Goal: Check status: Check status

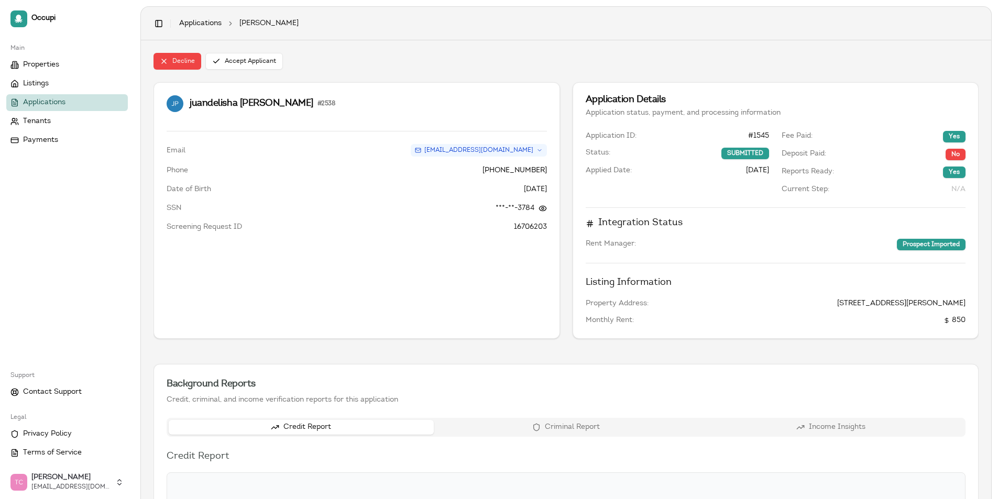
scroll to position [367, 0]
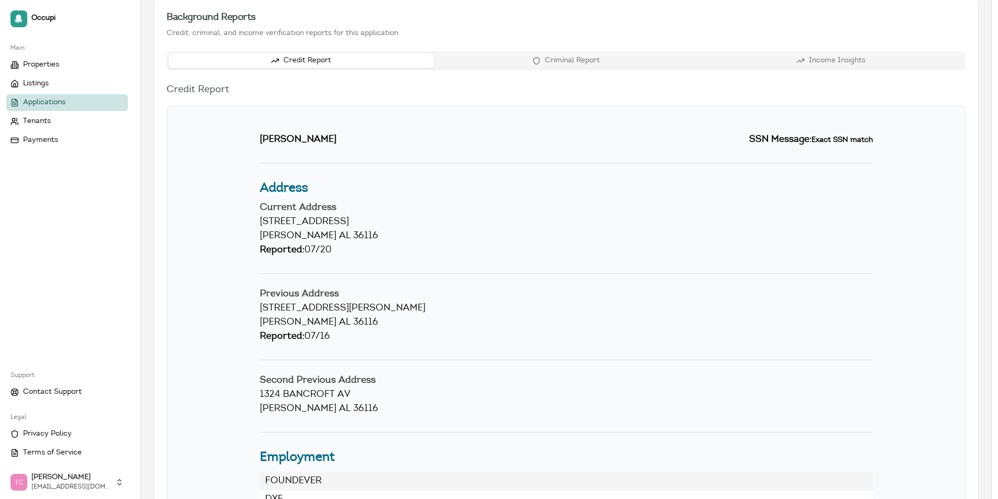
click at [52, 105] on span "Applications" at bounding box center [44, 102] width 42 height 10
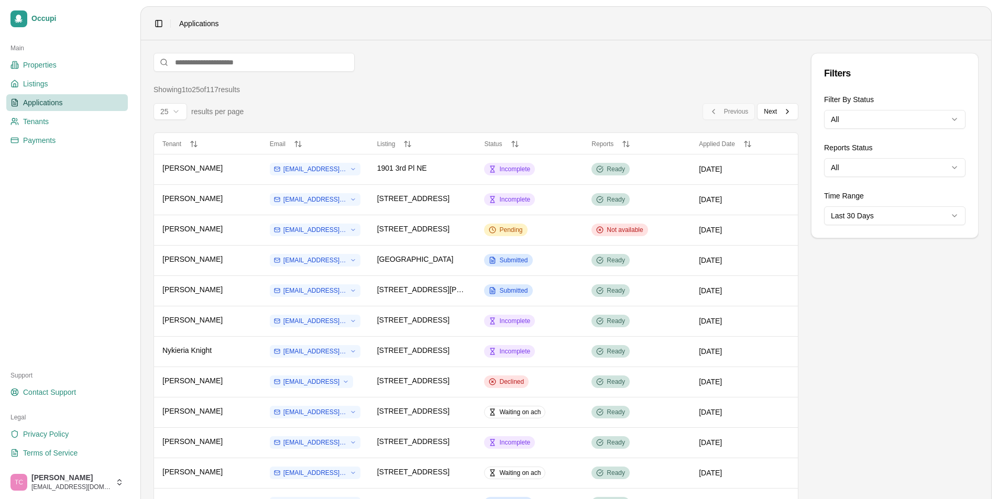
click at [870, 118] on html "Occupi Main Properties Listings Applications Tenants Payments Support Contact S…" at bounding box center [499, 249] width 998 height 499
